Goal: Task Accomplishment & Management: Manage account settings

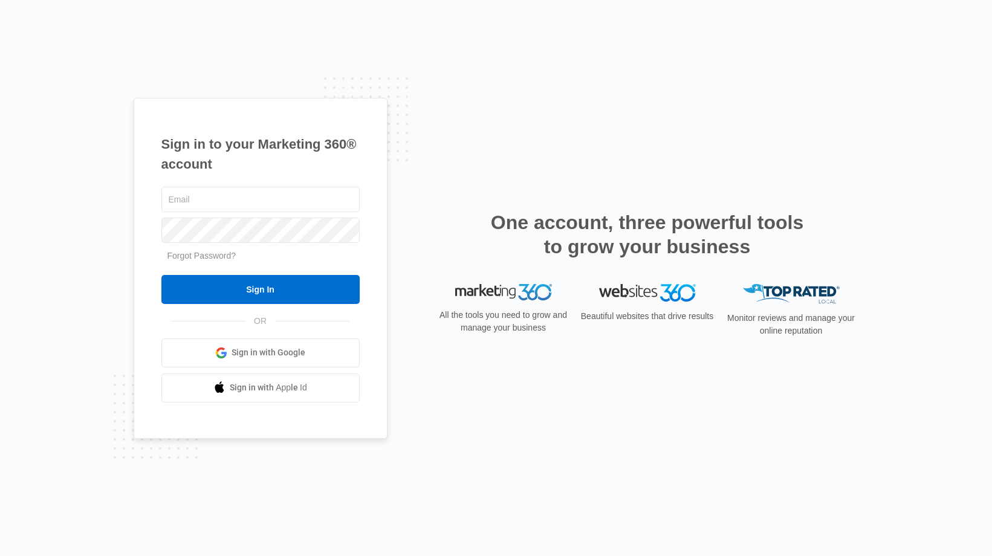
type input "[PERSON_NAME][EMAIL_ADDRESS][DOMAIN_NAME]"
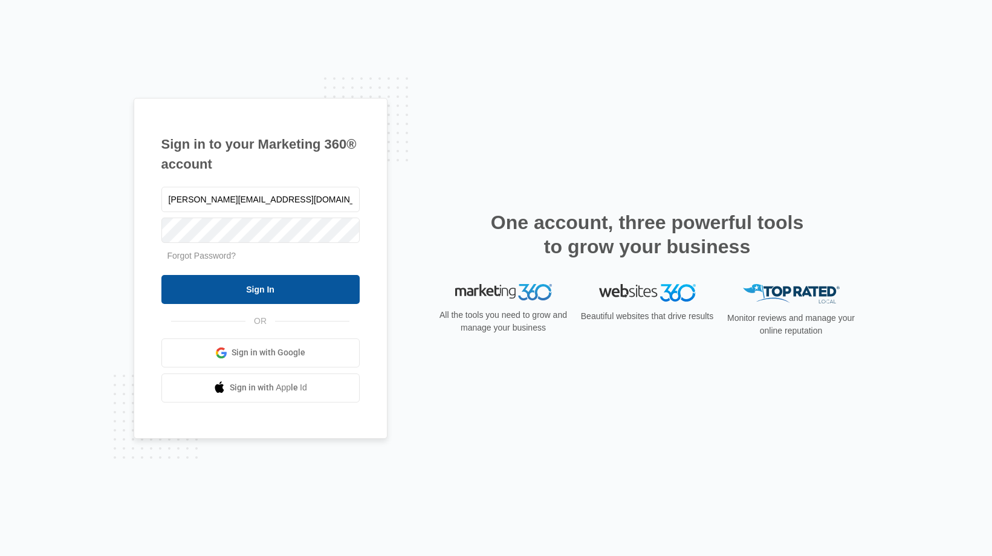
click at [255, 288] on input "Sign In" at bounding box center [260, 289] width 198 height 29
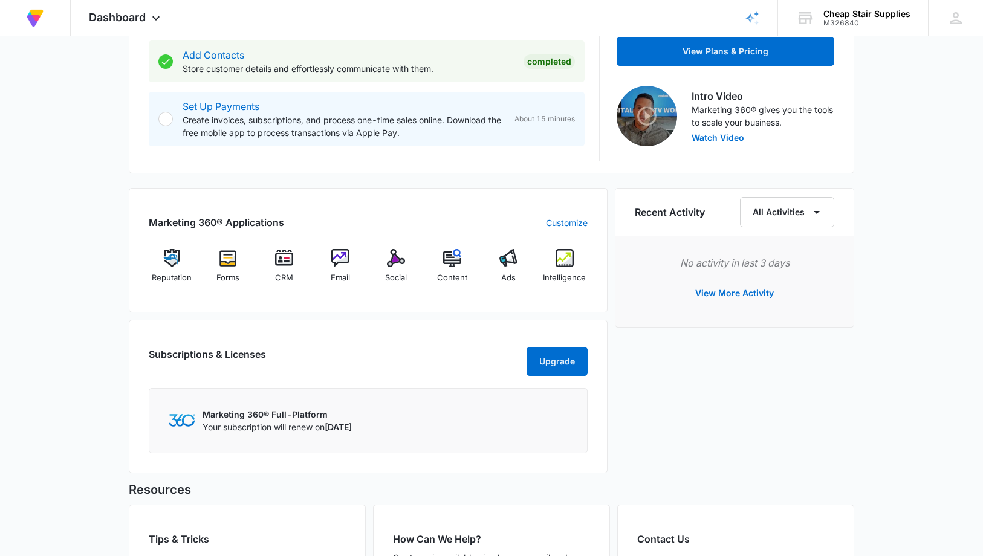
scroll to position [392, 0]
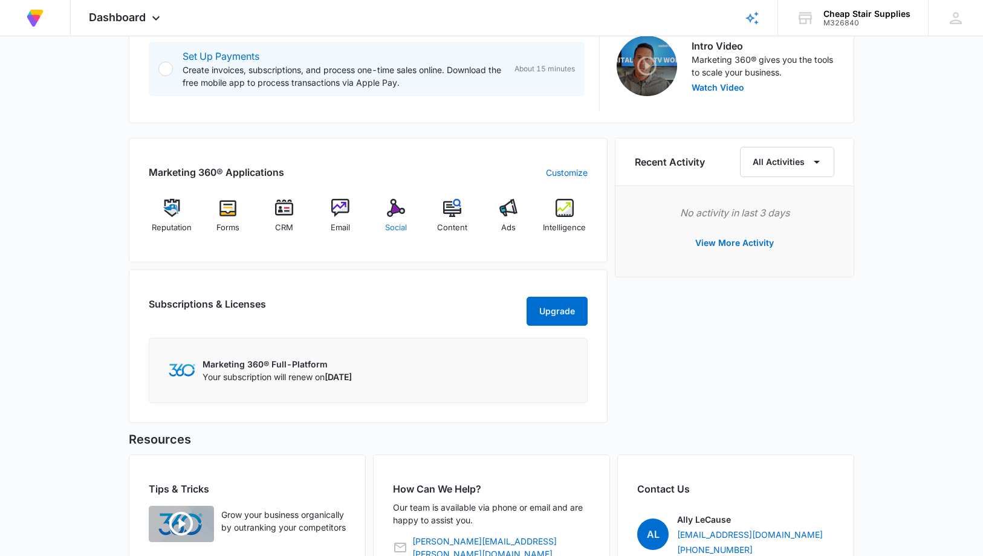
click at [393, 213] on img at bounding box center [396, 208] width 18 height 18
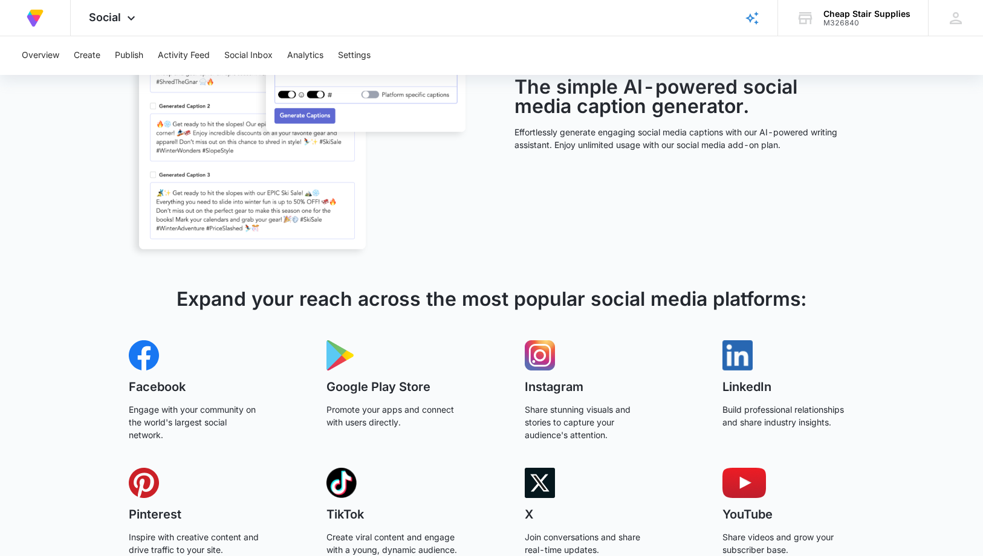
scroll to position [224, 0]
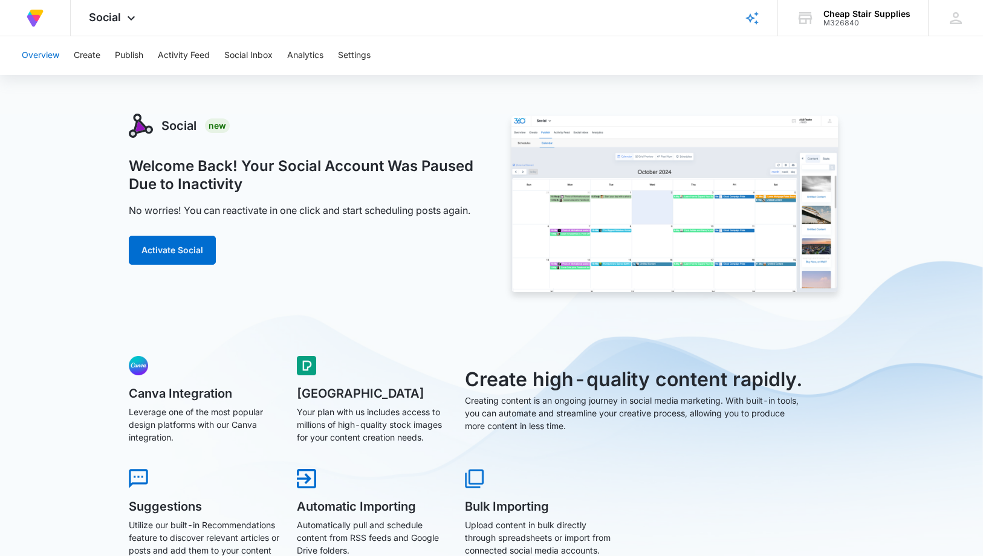
click at [44, 58] on button "Overview" at bounding box center [40, 55] width 37 height 39
click at [129, 19] on icon at bounding box center [131, 21] width 15 height 15
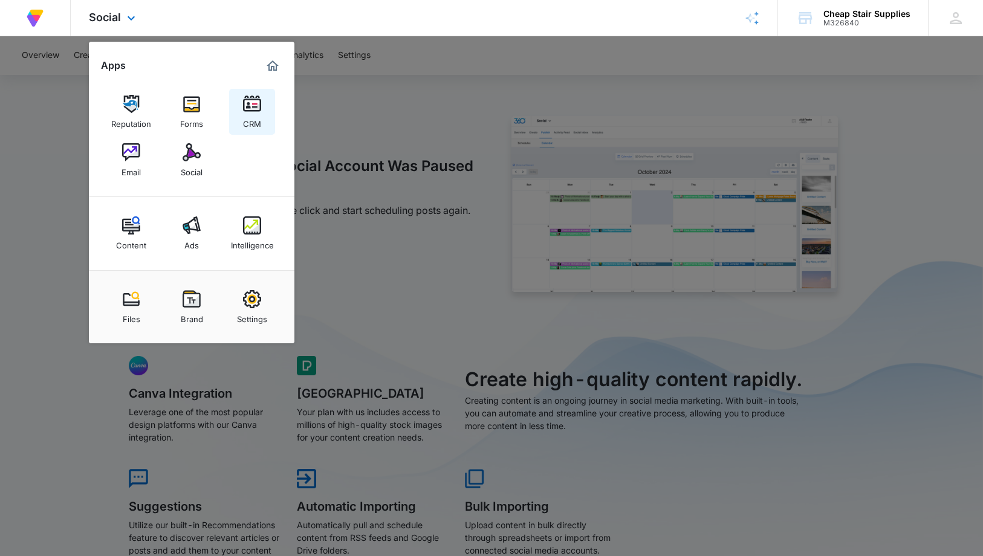
click at [254, 108] on img at bounding box center [252, 104] width 18 height 18
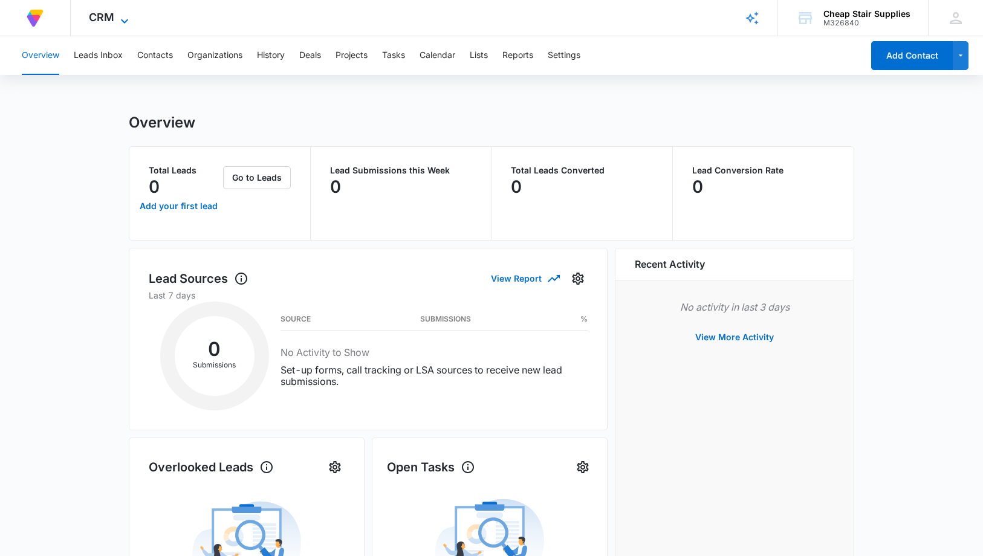
click at [127, 19] on icon at bounding box center [124, 21] width 15 height 15
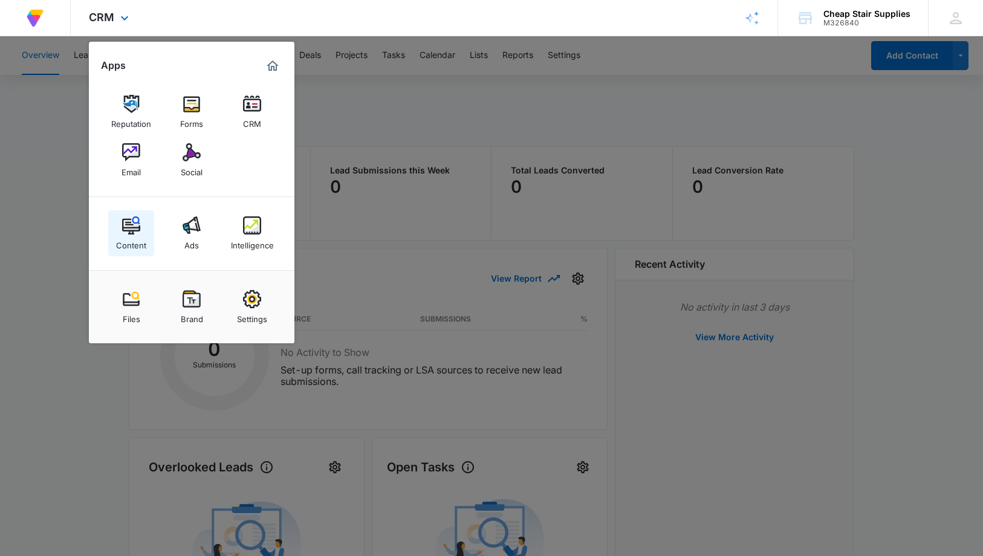
click at [131, 222] on img at bounding box center [131, 225] width 18 height 18
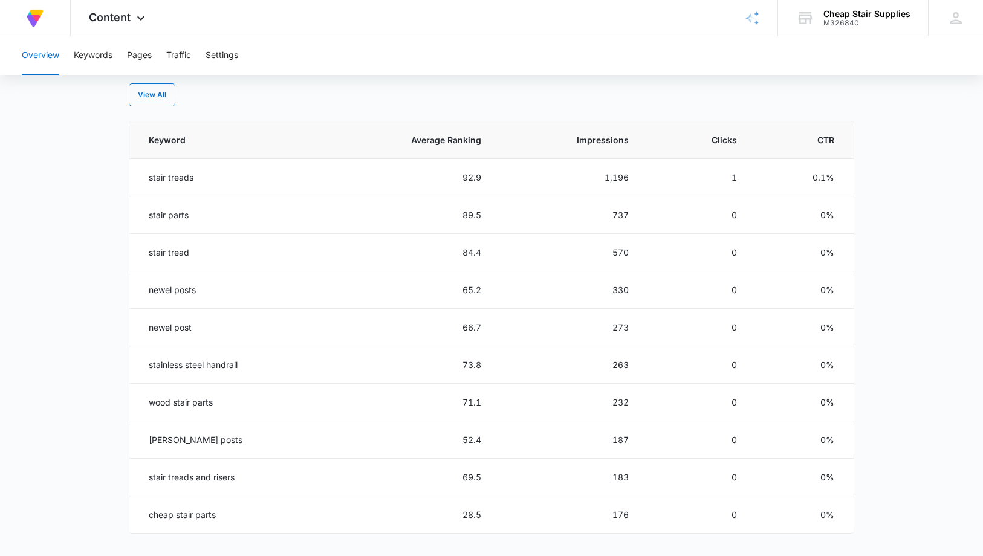
scroll to position [448, 0]
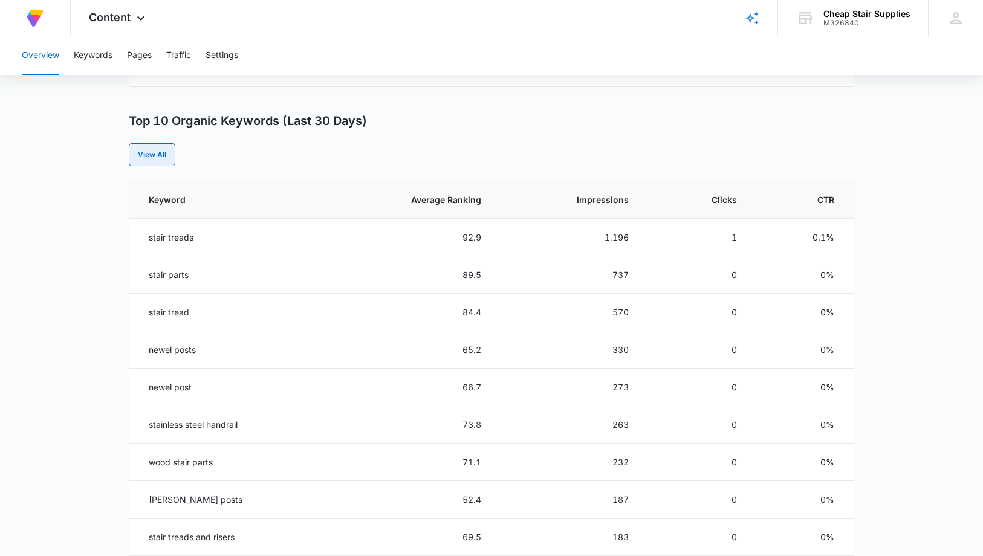
click at [150, 154] on link "View All" at bounding box center [152, 154] width 47 height 23
